Goal: Information Seeking & Learning: Learn about a topic

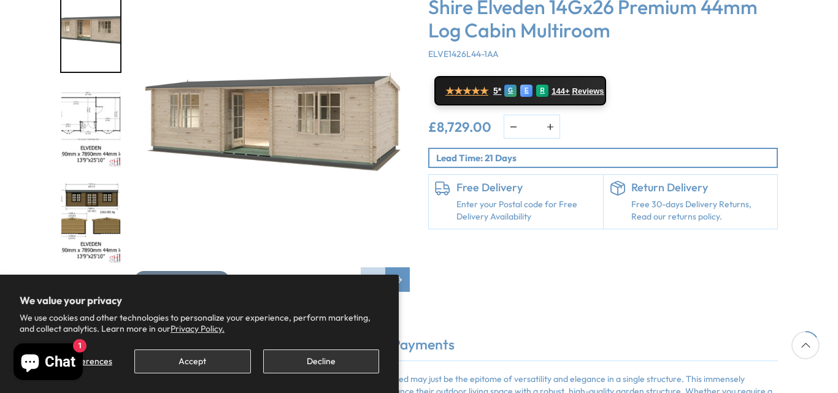
scroll to position [240, 0]
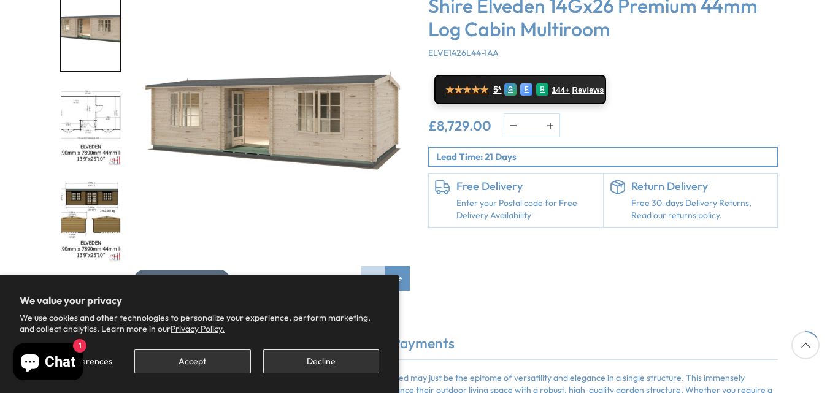
click at [188, 275] on span "Click To Expand" at bounding box center [188, 280] width 63 height 11
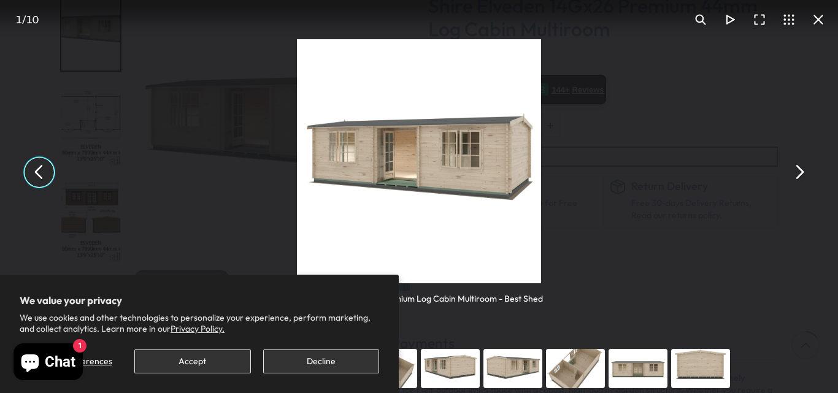
click at [206, 362] on button "Accept" at bounding box center [192, 362] width 116 height 24
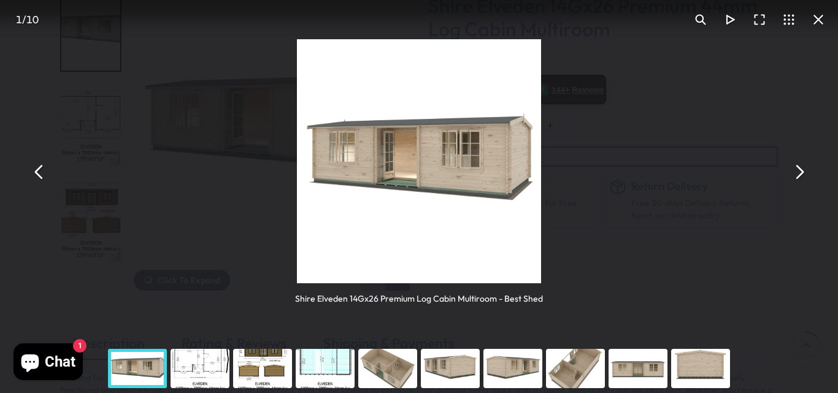
click at [802, 171] on button "You can close this modal content with the ESC key" at bounding box center [798, 172] width 29 height 29
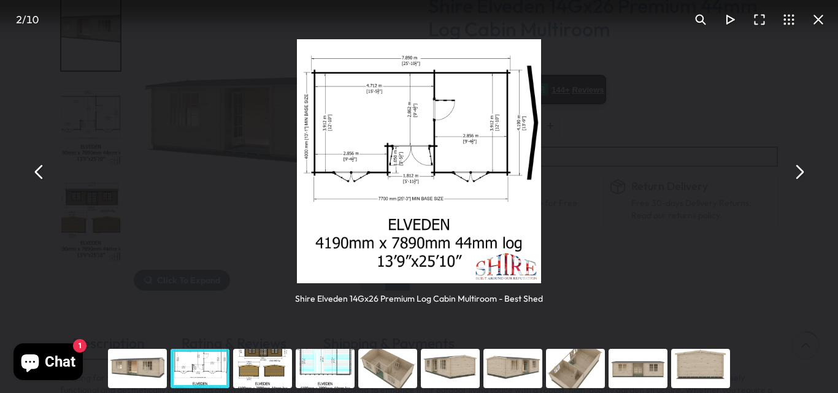
click at [798, 177] on button "You can close this modal content with the ESC key" at bounding box center [798, 172] width 29 height 29
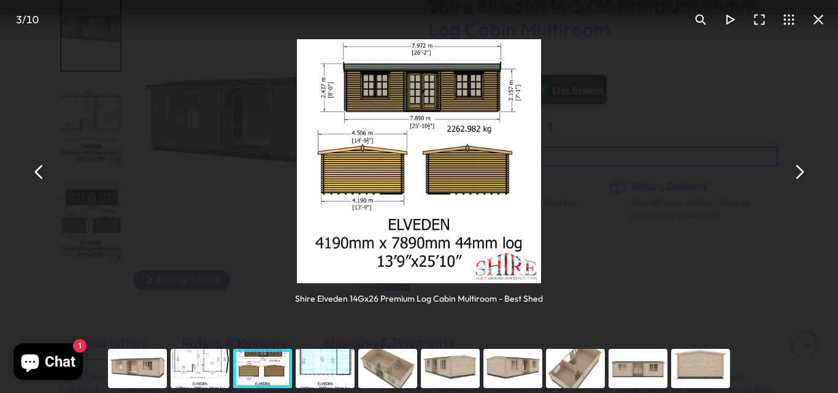
click at [798, 177] on button "You can close this modal content with the ESC key" at bounding box center [798, 172] width 29 height 29
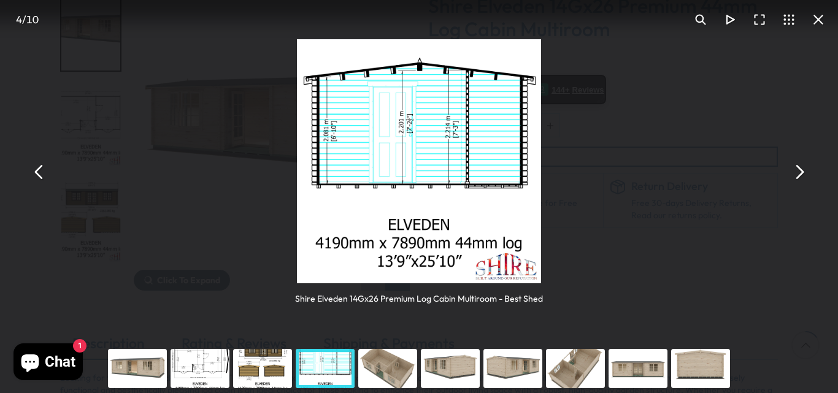
click at [801, 175] on button "You can close this modal content with the ESC key" at bounding box center [798, 172] width 29 height 29
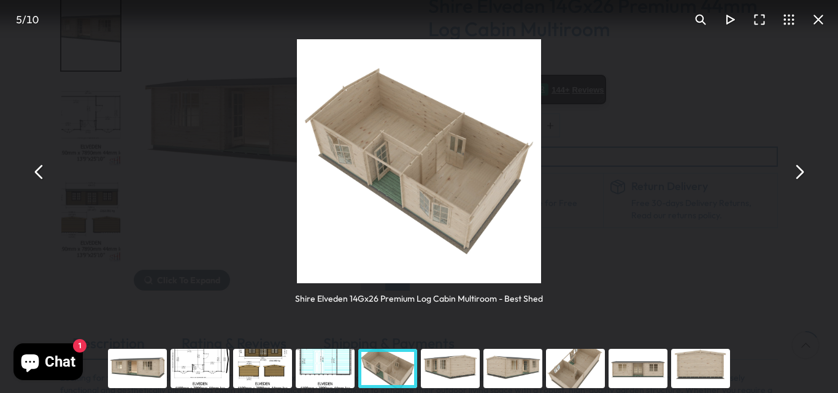
click at [802, 172] on button "You can close this modal content with the ESC key" at bounding box center [798, 172] width 29 height 29
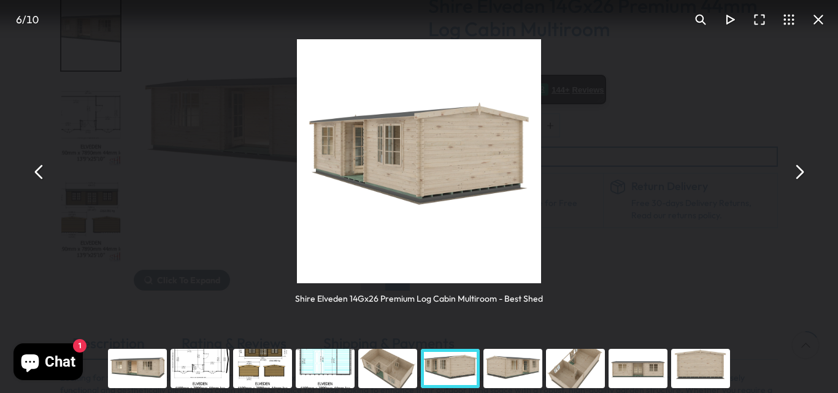
click at [802, 174] on button "You can close this modal content with the ESC key" at bounding box center [798, 172] width 29 height 29
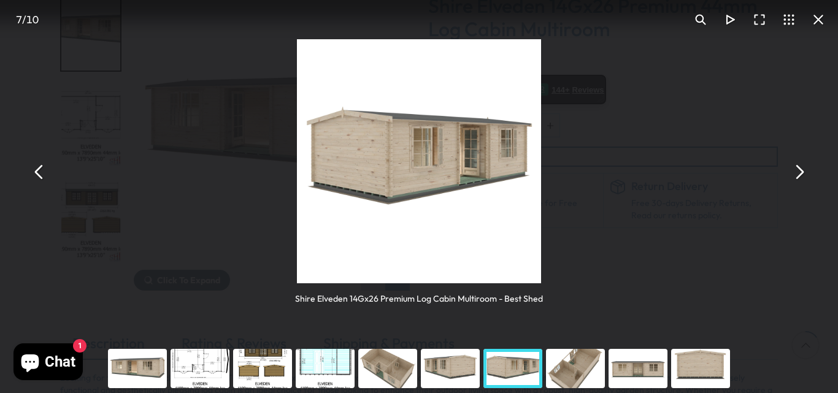
click at [802, 174] on button "You can close this modal content with the ESC key" at bounding box center [798, 172] width 29 height 29
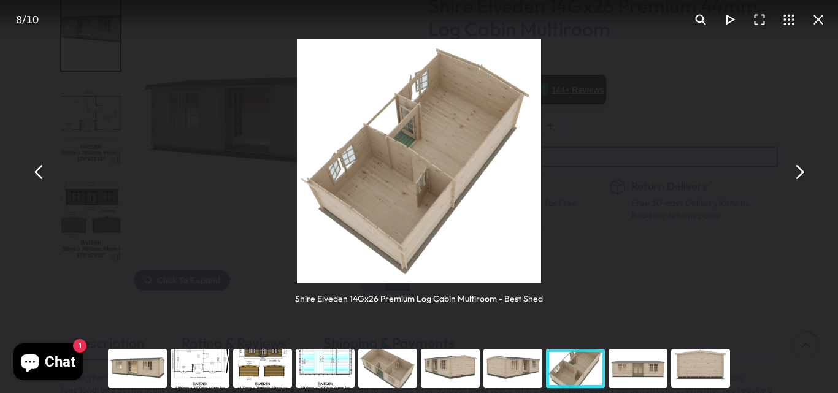
click at [802, 174] on button "You can close this modal content with the ESC key" at bounding box center [798, 172] width 29 height 29
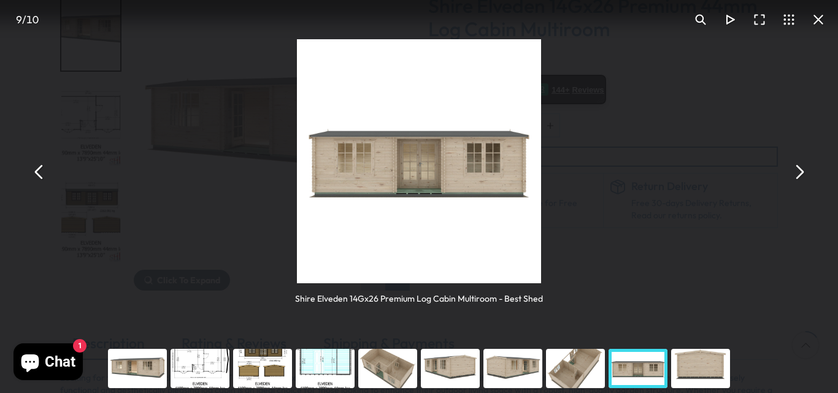
click at [802, 174] on button "You can close this modal content with the ESC key" at bounding box center [798, 172] width 29 height 29
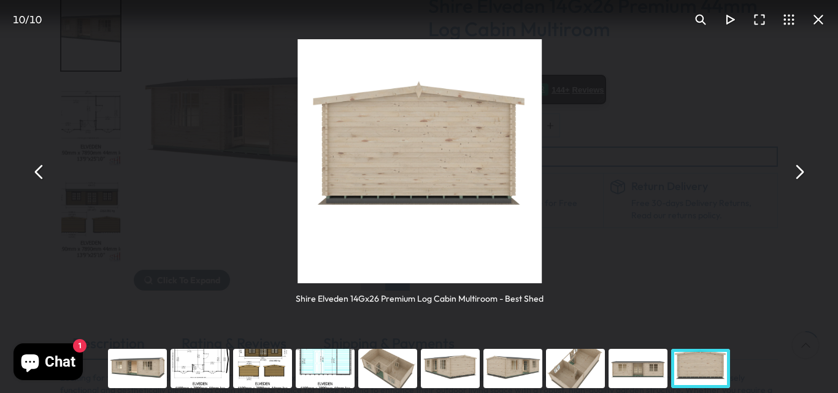
click at [802, 174] on button "You can close this modal content with the ESC key" at bounding box center [798, 172] width 29 height 29
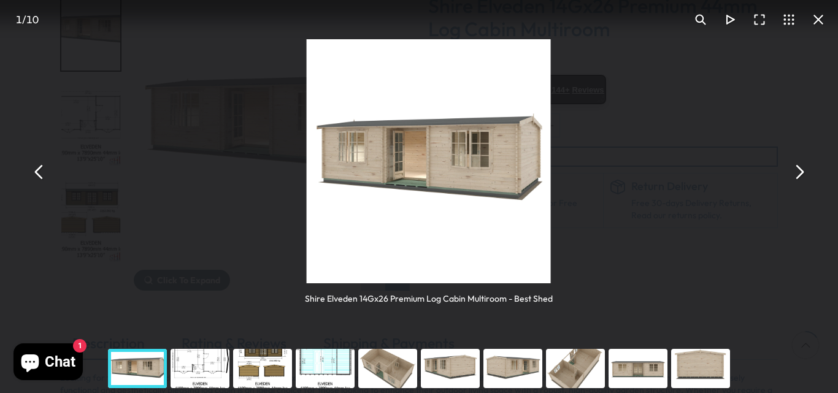
click at [802, 174] on button "You can close this modal content with the ESC key" at bounding box center [798, 172] width 29 height 29
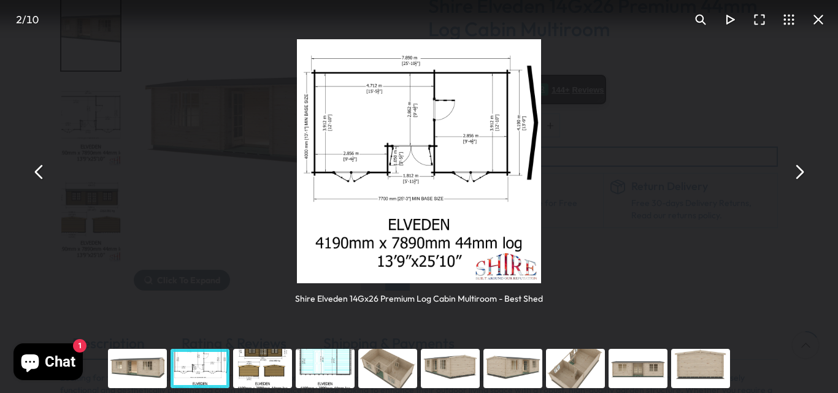
click at [817, 20] on button "You can close this modal content with the ESC key" at bounding box center [818, 19] width 29 height 29
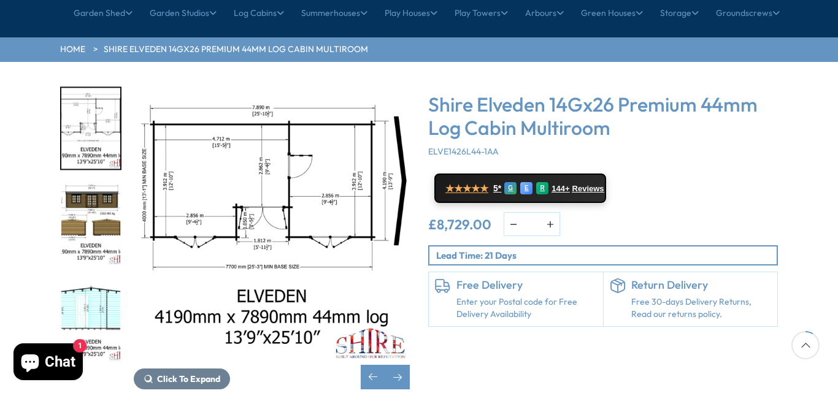
scroll to position [140, 0]
